Goal: Task Accomplishment & Management: Complete application form

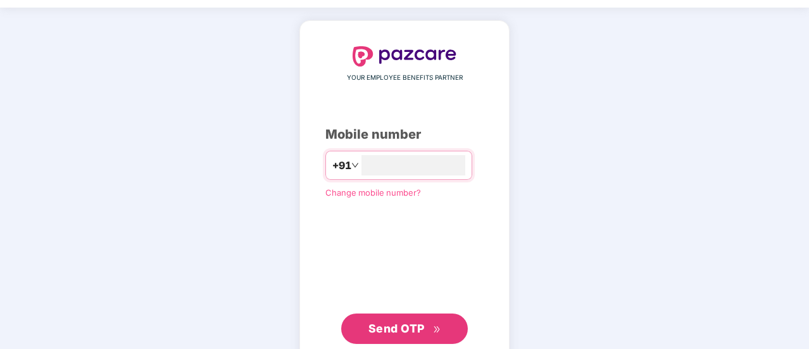
scroll to position [70, 0]
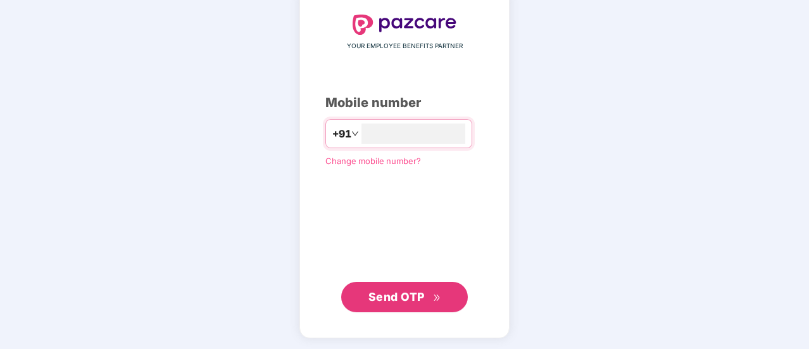
type input "**********"
click at [403, 290] on span "Send OTP" at bounding box center [396, 296] width 56 height 13
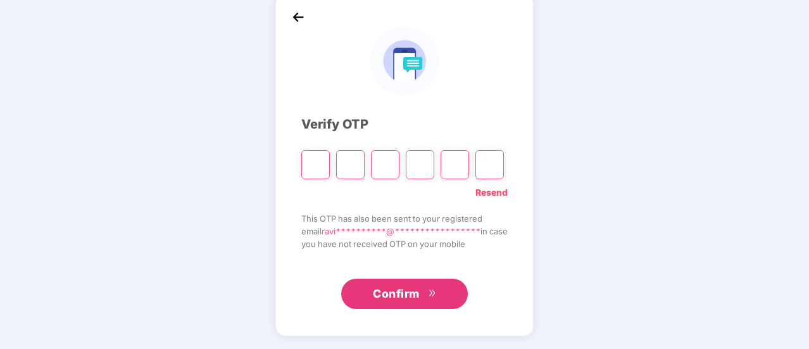
scroll to position [63, 0]
type input "*"
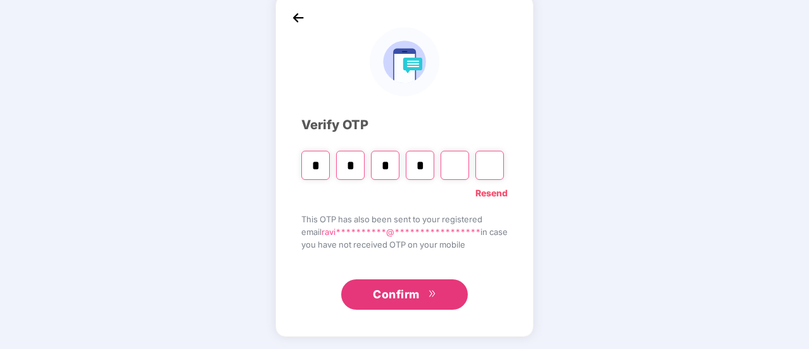
type input "*"
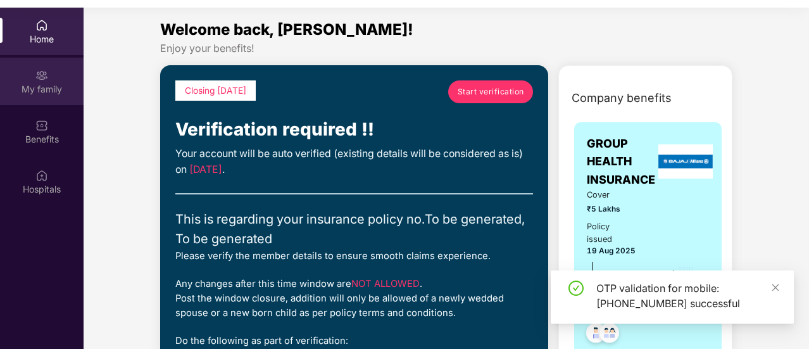
click at [49, 89] on div "My family" at bounding box center [42, 89] width 84 height 13
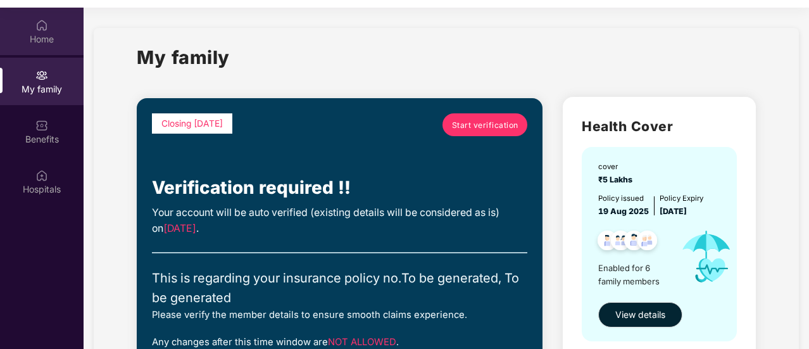
click at [49, 42] on div "Home" at bounding box center [42, 39] width 84 height 13
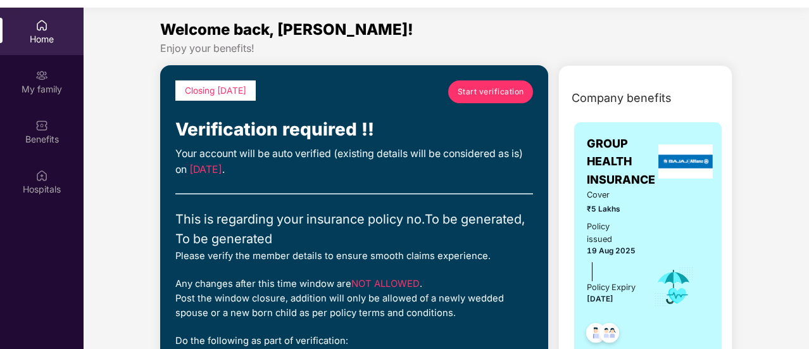
click at [479, 89] on span "Start verification" at bounding box center [491, 91] width 66 height 12
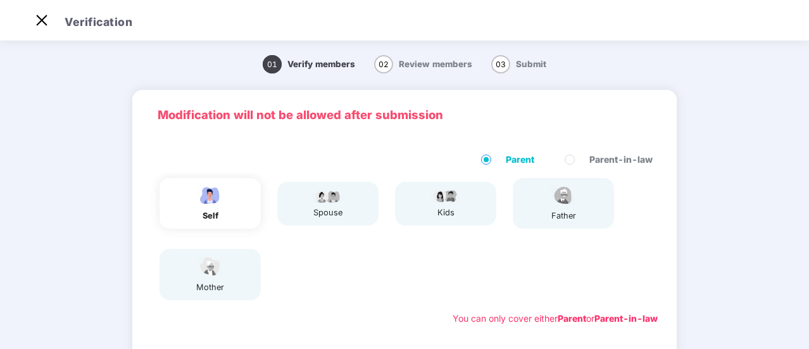
scroll to position [23, 0]
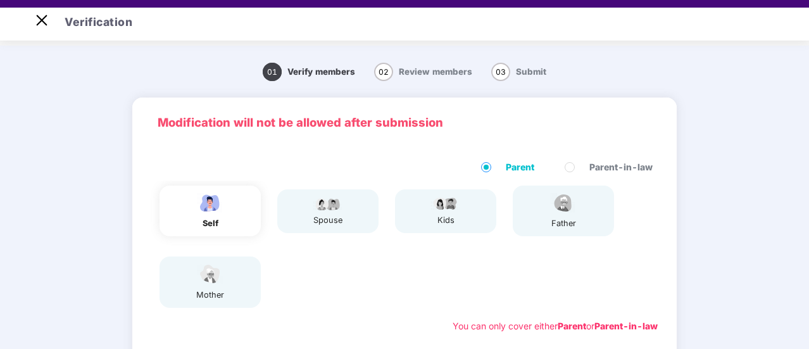
click at [210, 218] on div "self" at bounding box center [210, 223] width 32 height 13
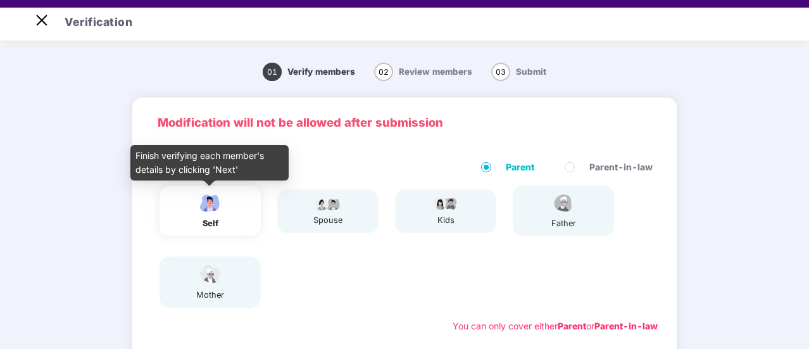
click at [208, 211] on img at bounding box center [210, 203] width 32 height 22
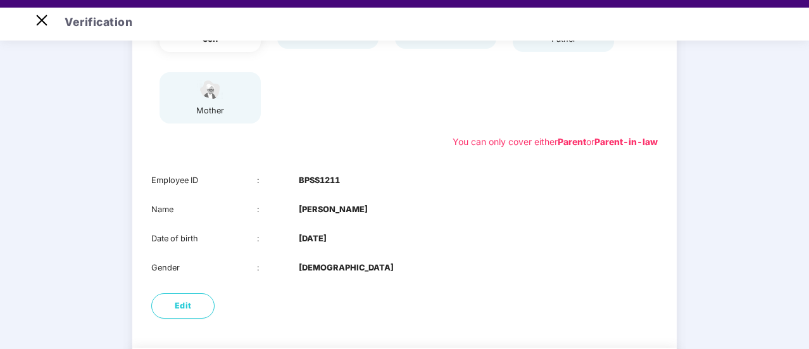
scroll to position [253, 0]
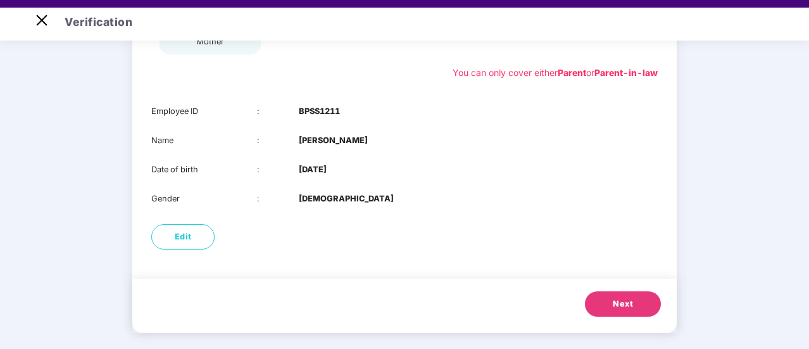
click at [612, 302] on button "Next" at bounding box center [623, 303] width 76 height 25
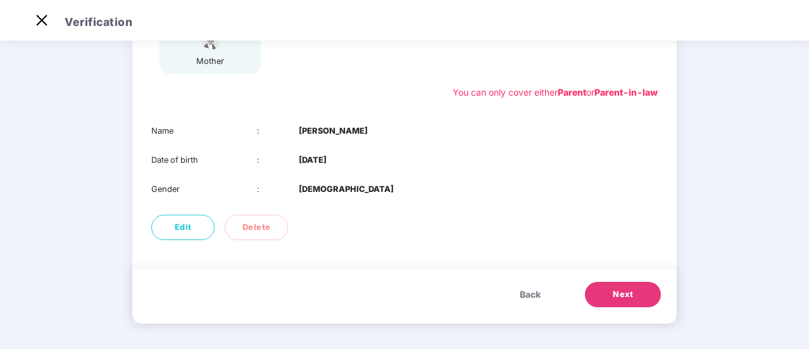
click at [617, 294] on span "Next" at bounding box center [623, 294] width 20 height 13
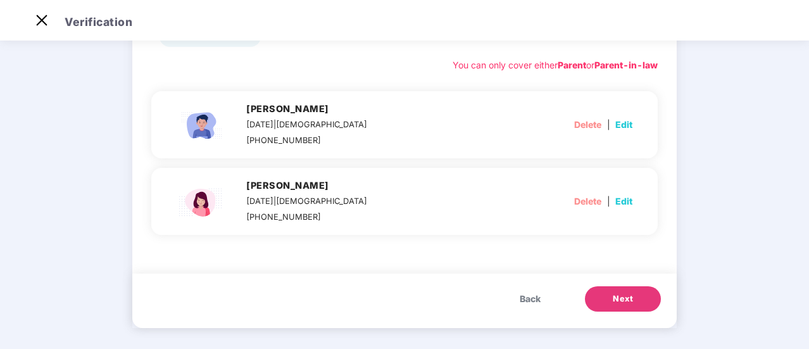
click at [621, 298] on span "Next" at bounding box center [623, 298] width 20 height 13
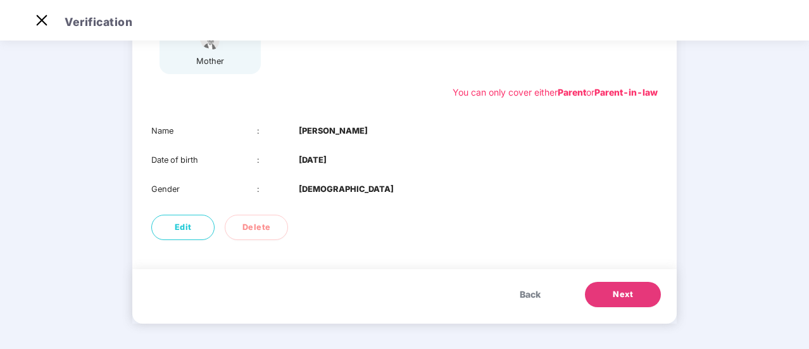
click at [625, 296] on span "Next" at bounding box center [623, 294] width 20 height 13
click at [624, 301] on button "Next" at bounding box center [623, 294] width 76 height 25
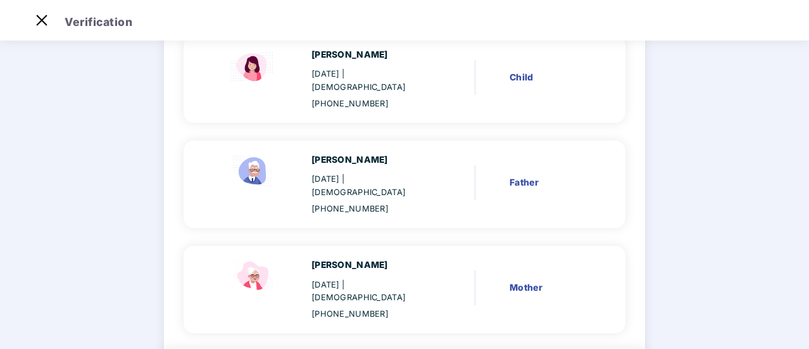
scroll to position [461, 0]
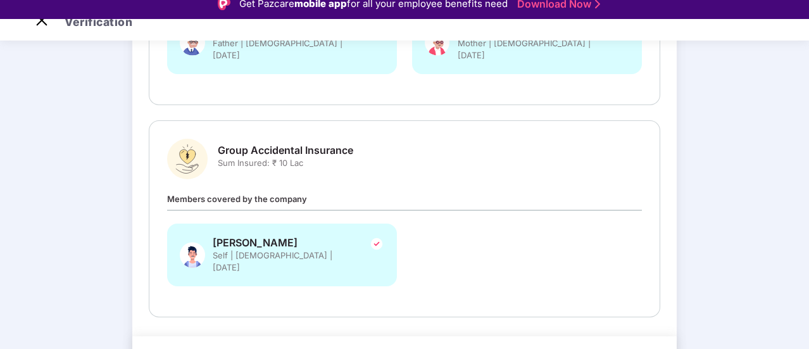
scroll to position [30, 0]
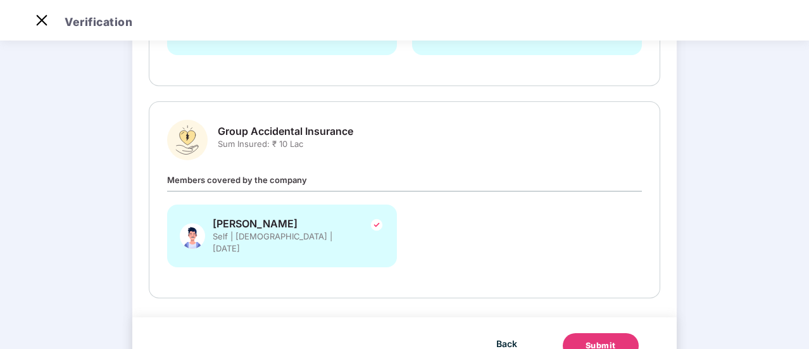
click at [594, 339] on div "Submit" at bounding box center [601, 345] width 30 height 13
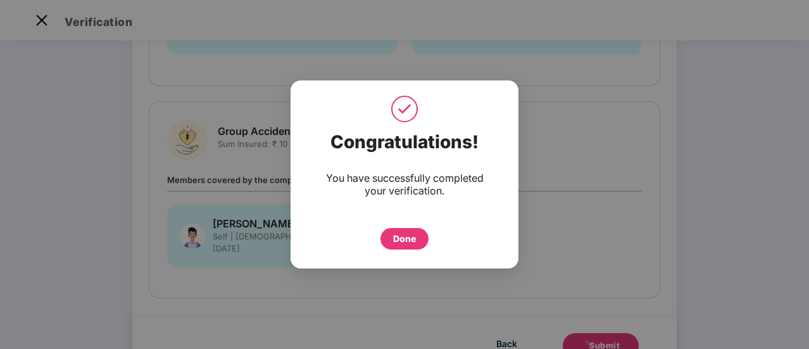
click at [405, 241] on div "Done" at bounding box center [404, 239] width 23 height 14
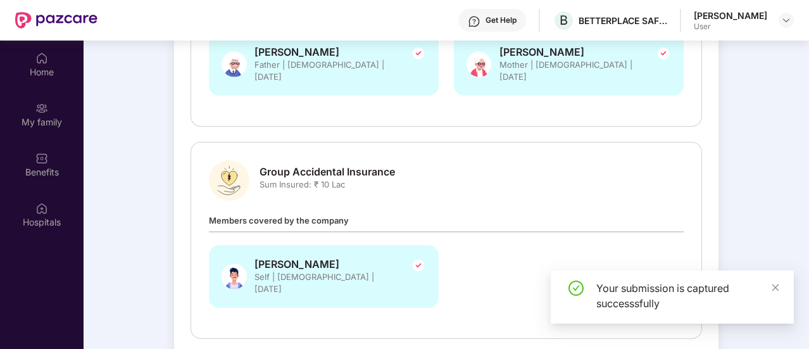
scroll to position [71, 0]
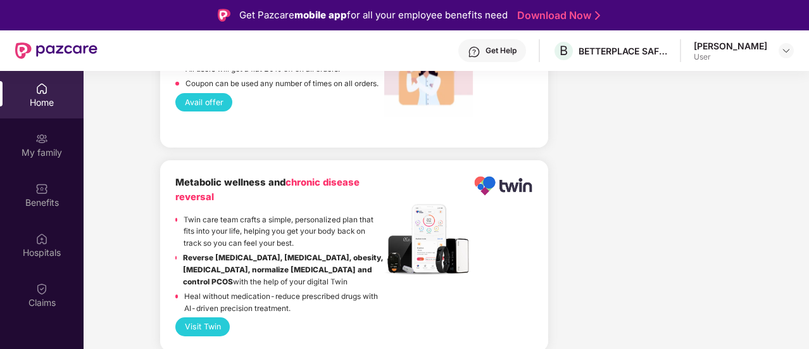
scroll to position [1583, 0]
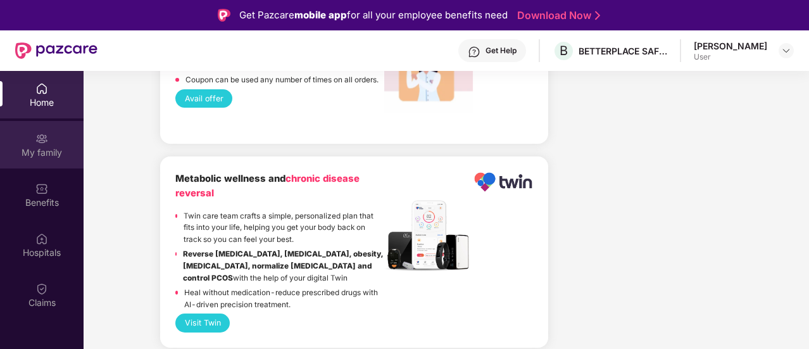
click at [51, 144] on div "My family" at bounding box center [42, 144] width 84 height 47
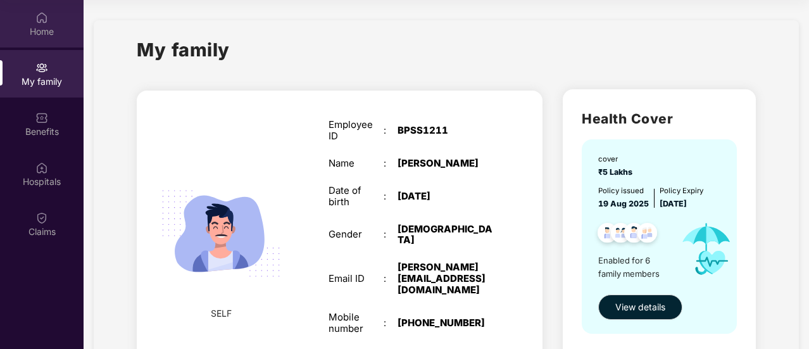
click at [34, 29] on div "Home" at bounding box center [42, 31] width 84 height 13
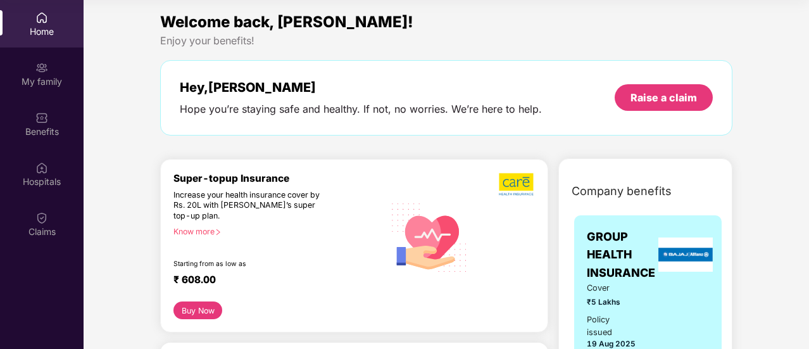
click at [203, 231] on div "Know more" at bounding box center [274, 231] width 203 height 9
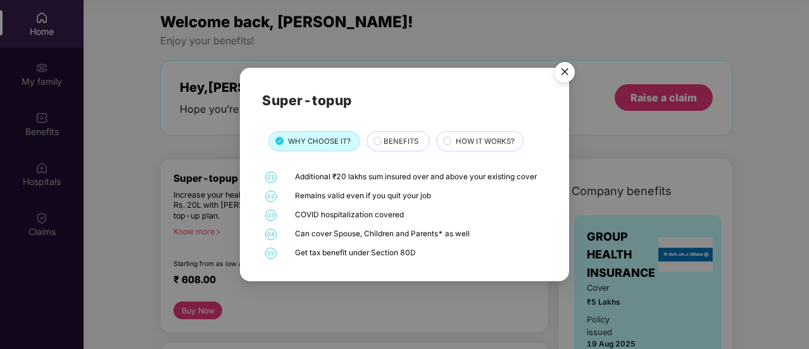
click at [379, 144] on div "BENEFITS" at bounding box center [400, 141] width 46 height 13
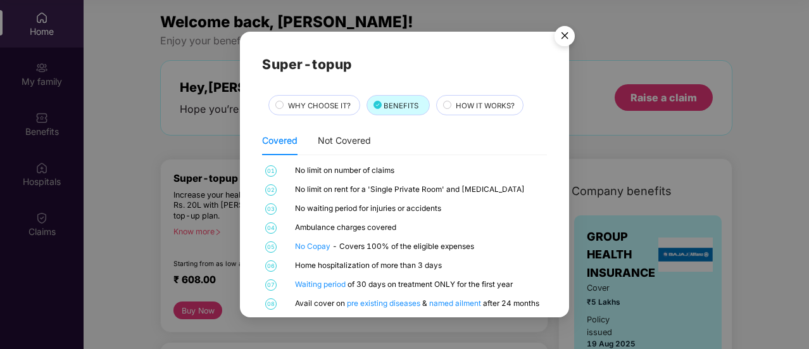
click at [285, 104] on div "WHY CHOOSE IT?" at bounding box center [317, 106] width 71 height 13
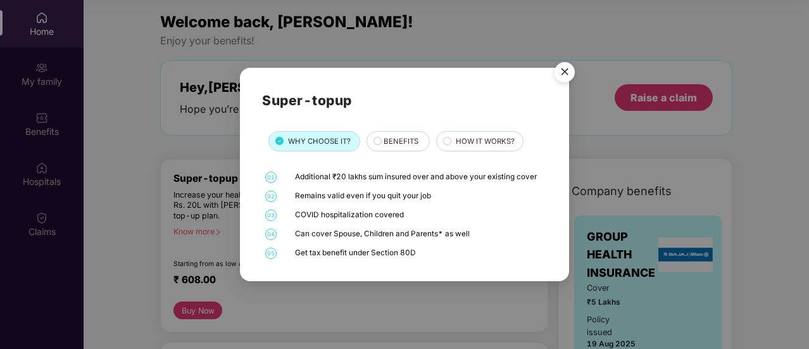
click at [379, 139] on div "BENEFITS" at bounding box center [400, 141] width 46 height 13
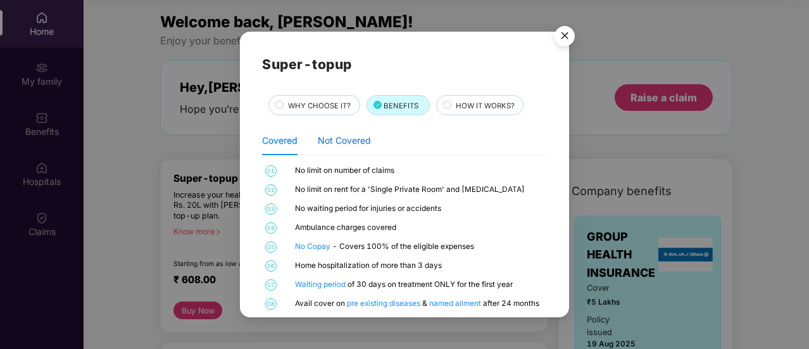
click at [330, 139] on div "Not Covered" at bounding box center [344, 141] width 53 height 14
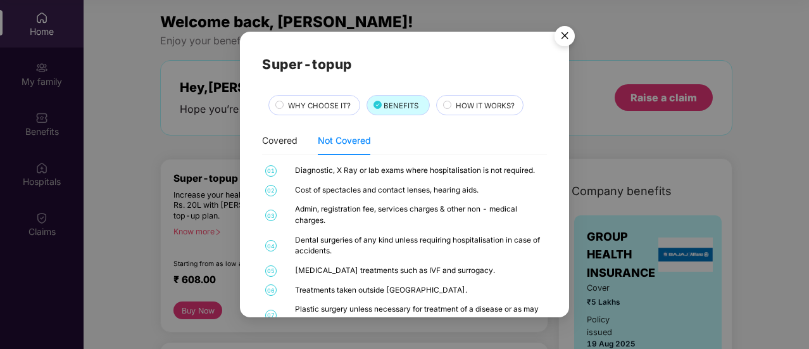
click at [446, 106] on circle at bounding box center [447, 105] width 8 height 8
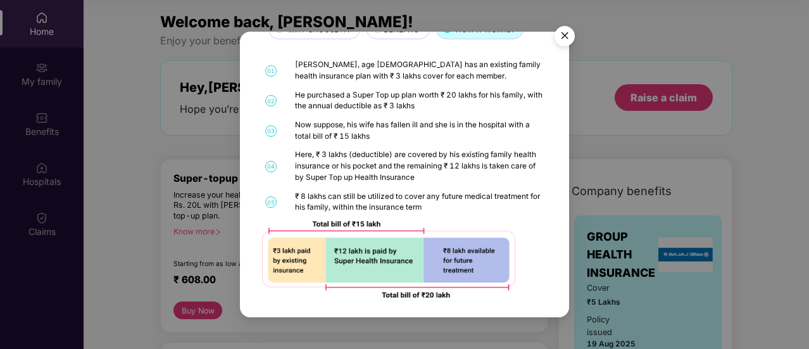
scroll to position [78, 0]
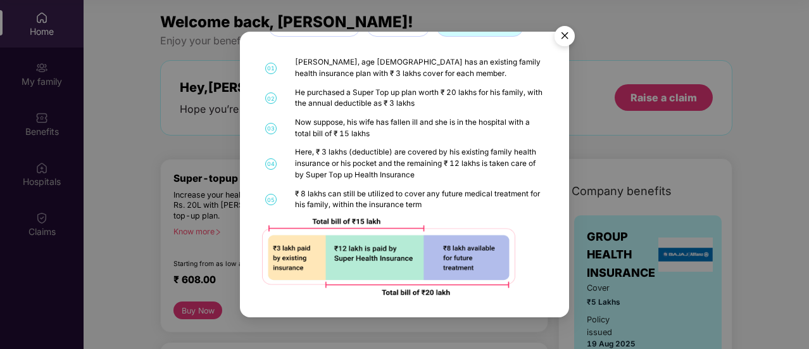
click at [560, 39] on img "Close" at bounding box center [564, 37] width 35 height 35
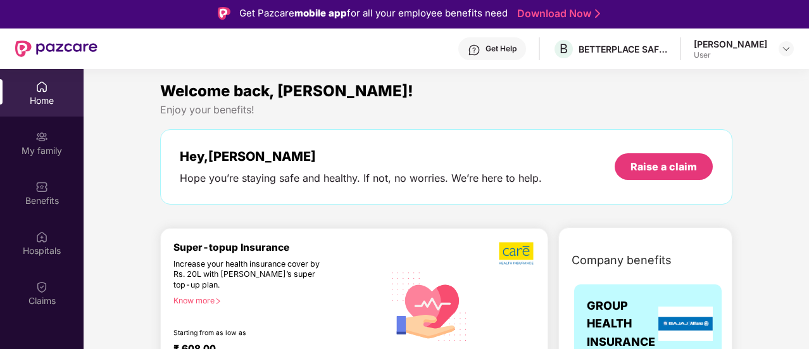
scroll to position [0, 0]
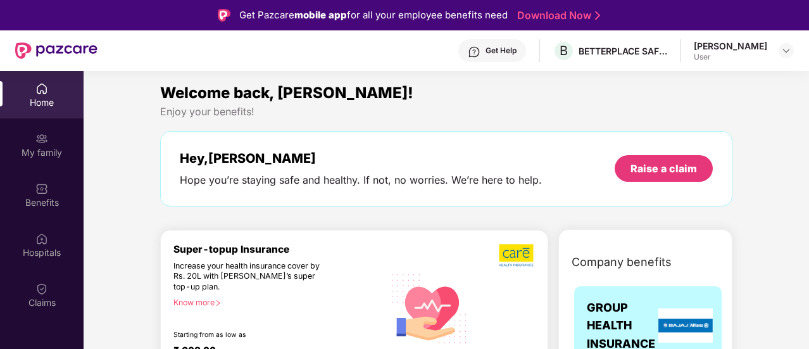
click at [547, 16] on link "Download Now" at bounding box center [556, 15] width 79 height 13
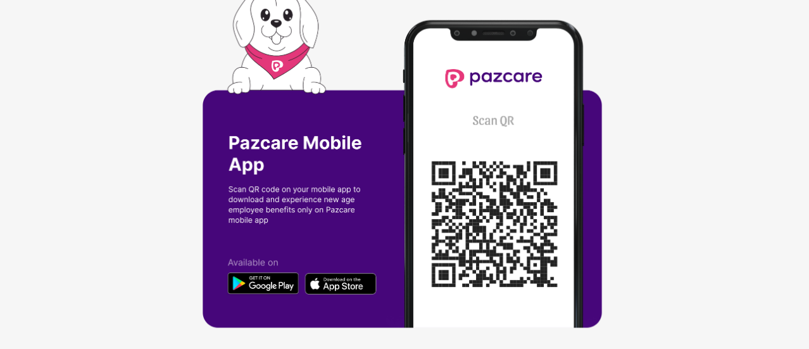
click at [675, 183] on div at bounding box center [404, 174] width 809 height 349
